Goal: Connect with others: Connect with other users

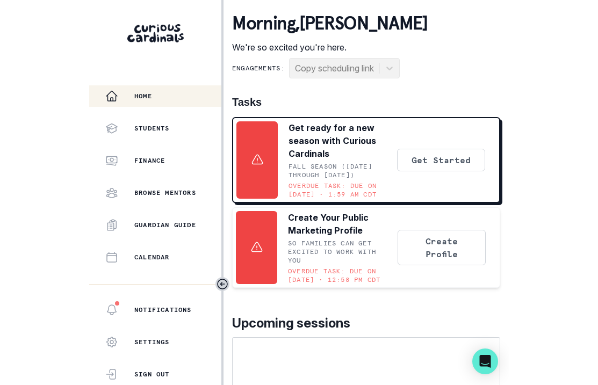
scroll to position [274, 0]
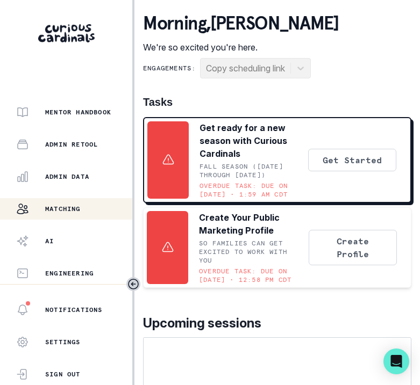
click at [109, 213] on div "Matching" at bounding box center [74, 209] width 116 height 13
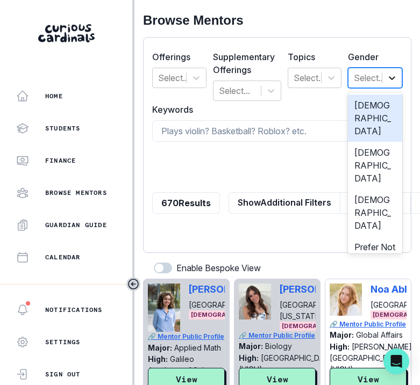
click at [382, 81] on div at bounding box center [391, 77] width 19 height 19
click at [352, 103] on div "[DEMOGRAPHIC_DATA]" at bounding box center [375, 118] width 54 height 47
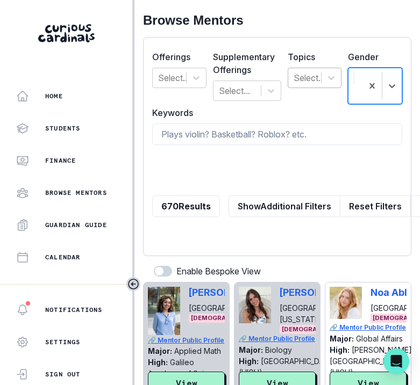
click at [311, 80] on div at bounding box center [309, 77] width 31 height 15
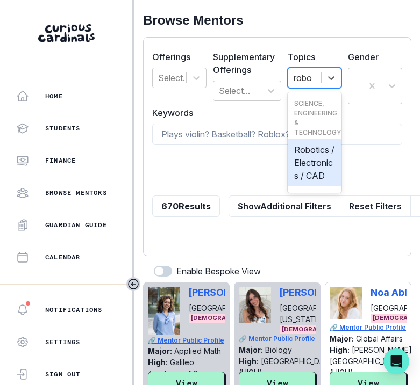
type input "robot"
click at [304, 187] on div "Robotics / Electronics / CAD" at bounding box center [315, 162] width 54 height 47
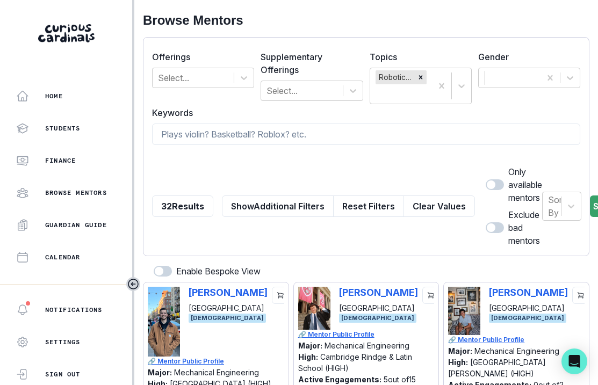
drag, startPoint x: 478, startPoint y: 182, endPoint x: 503, endPoint y: 196, distance: 28.1
click at [384, 182] on span at bounding box center [491, 185] width 9 height 9
click at [384, 180] on input "checkbox" at bounding box center [485, 179] width 1 height 1
checkbox input "true"
click at [384, 209] on button "Search" at bounding box center [608, 207] width 37 height 22
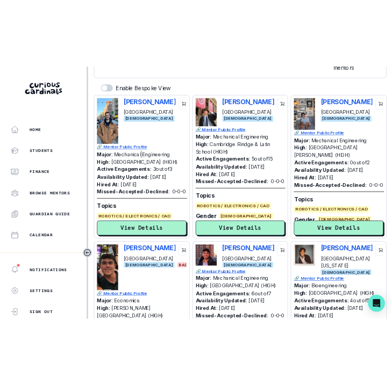
scroll to position [241, 0]
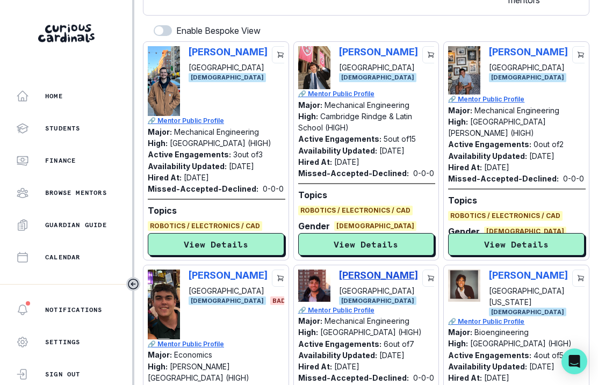
click at [358, 270] on p "[PERSON_NAME]" at bounding box center [378, 275] width 79 height 11
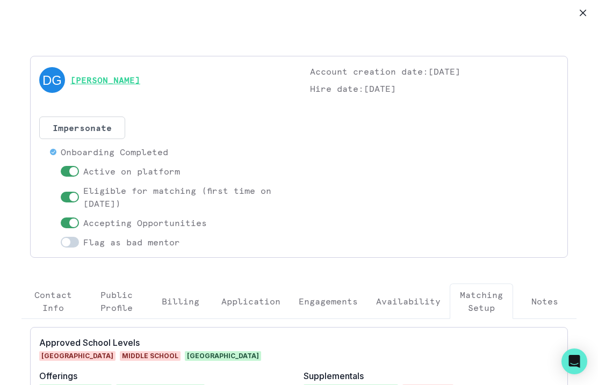
click at [112, 80] on link "[PERSON_NAME]" at bounding box center [105, 80] width 70 height 13
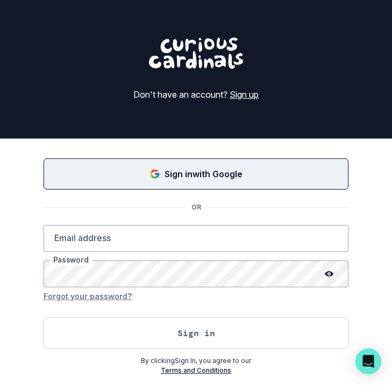
click at [275, 178] on div "Sign in with Google" at bounding box center [196, 174] width 278 height 13
